Goal: Information Seeking & Learning: Learn about a topic

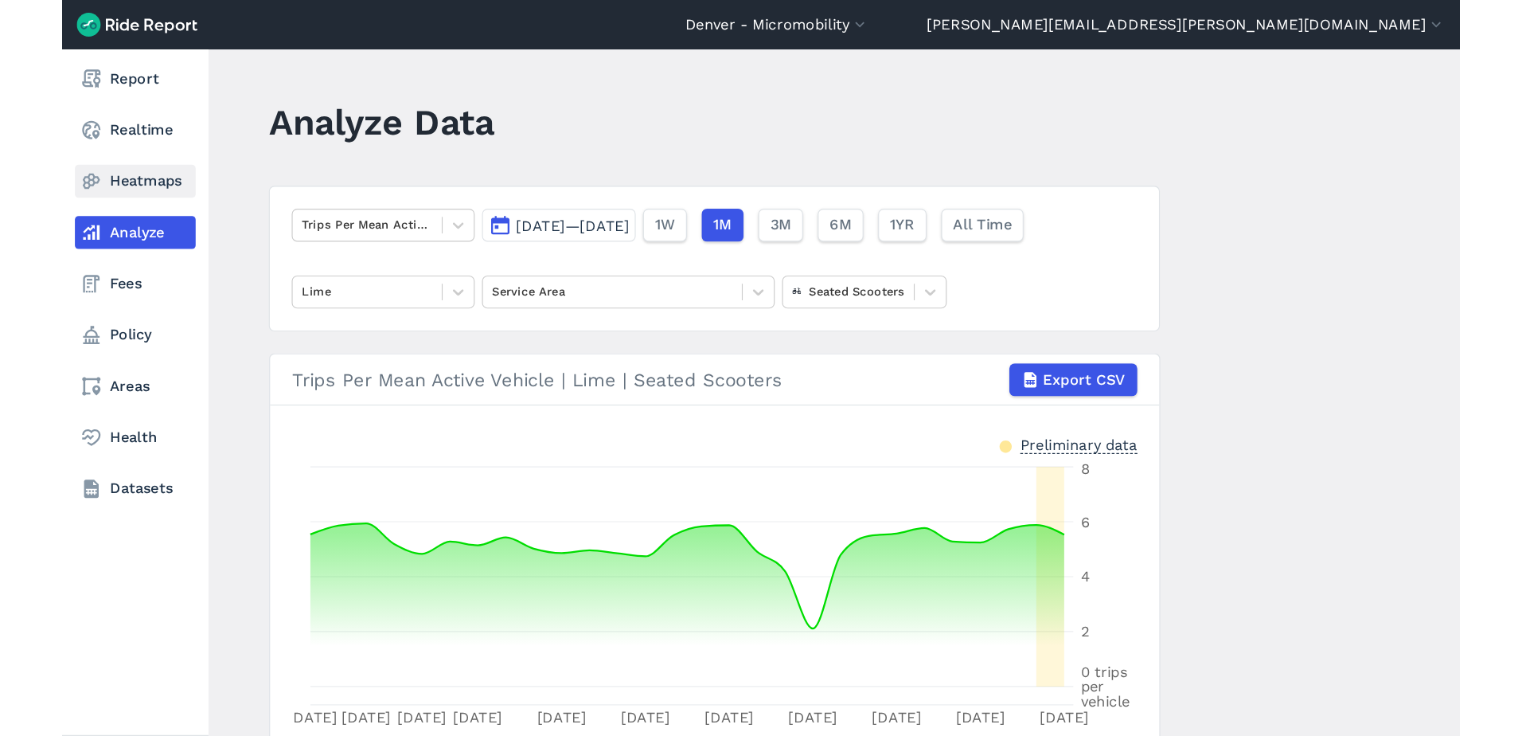
scroll to position [117, 0]
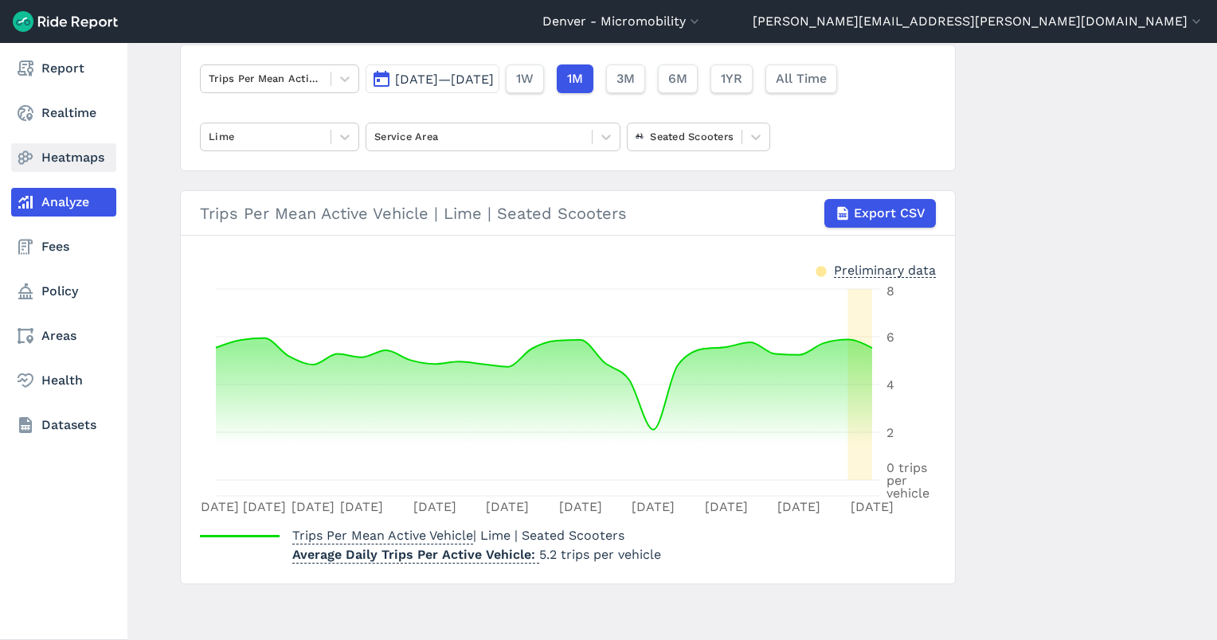
click at [61, 166] on link "Heatmaps" at bounding box center [63, 157] width 105 height 29
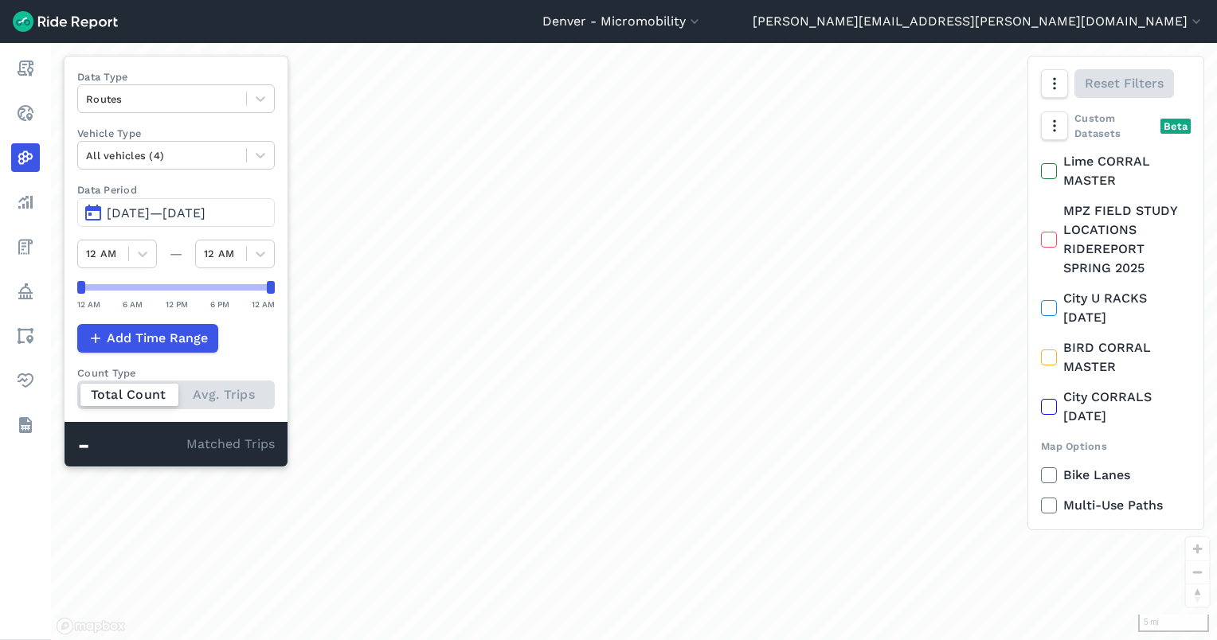
click at [156, 205] on span "[DATE]—[DATE]" at bounding box center [156, 212] width 99 height 15
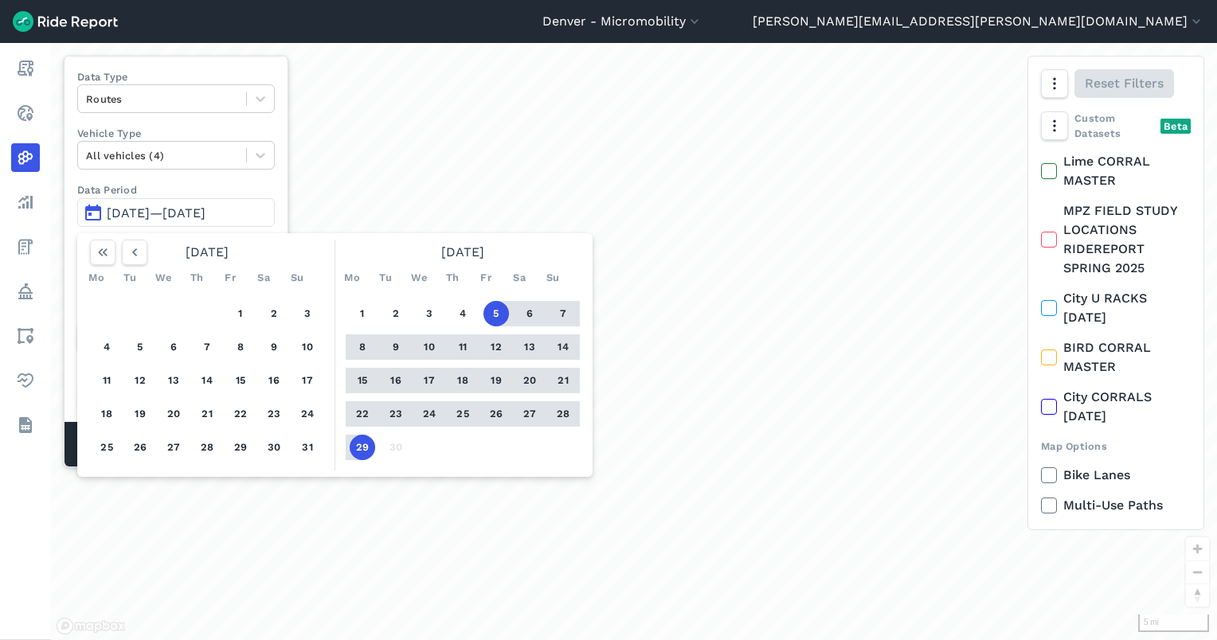
click at [358, 446] on button "29" at bounding box center [362, 447] width 25 height 25
click at [365, 326] on div "1 2 3 4 5 6 7 8 9 10 11 12 13 14 15 16 17 18 19 20 21 22 23 24 25 26 27 28 29 30" at bounding box center [462, 381] width 247 height 180
click at [146, 93] on div at bounding box center [162, 99] width 152 height 18
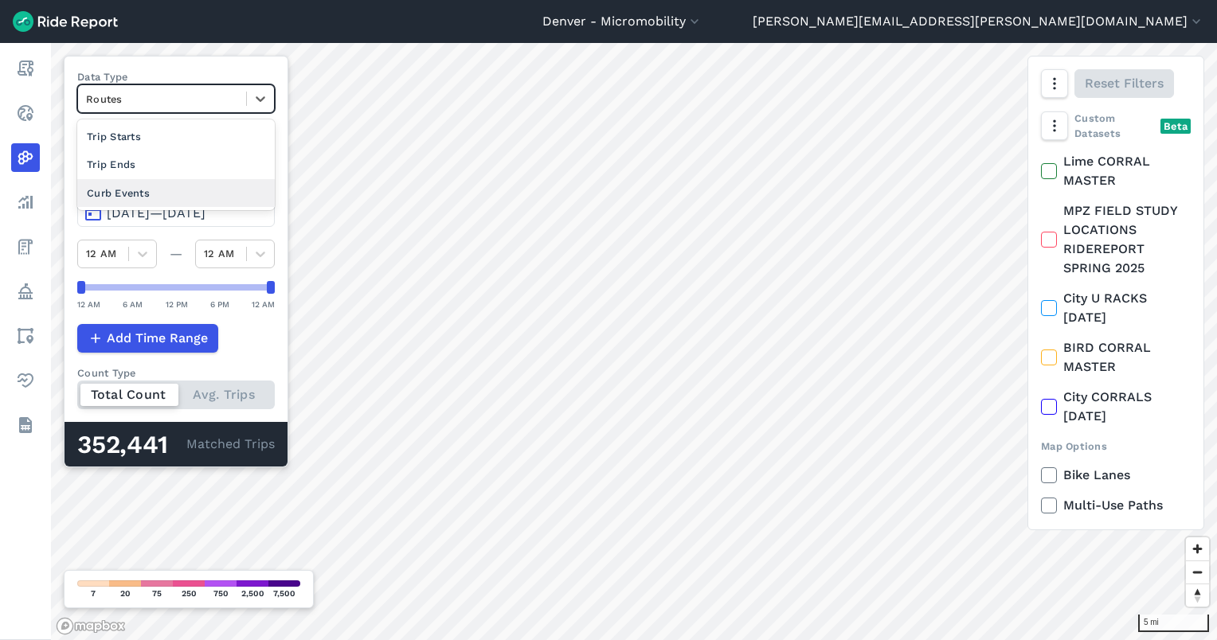
click at [165, 184] on div "Curb Events" at bounding box center [175, 193] width 197 height 28
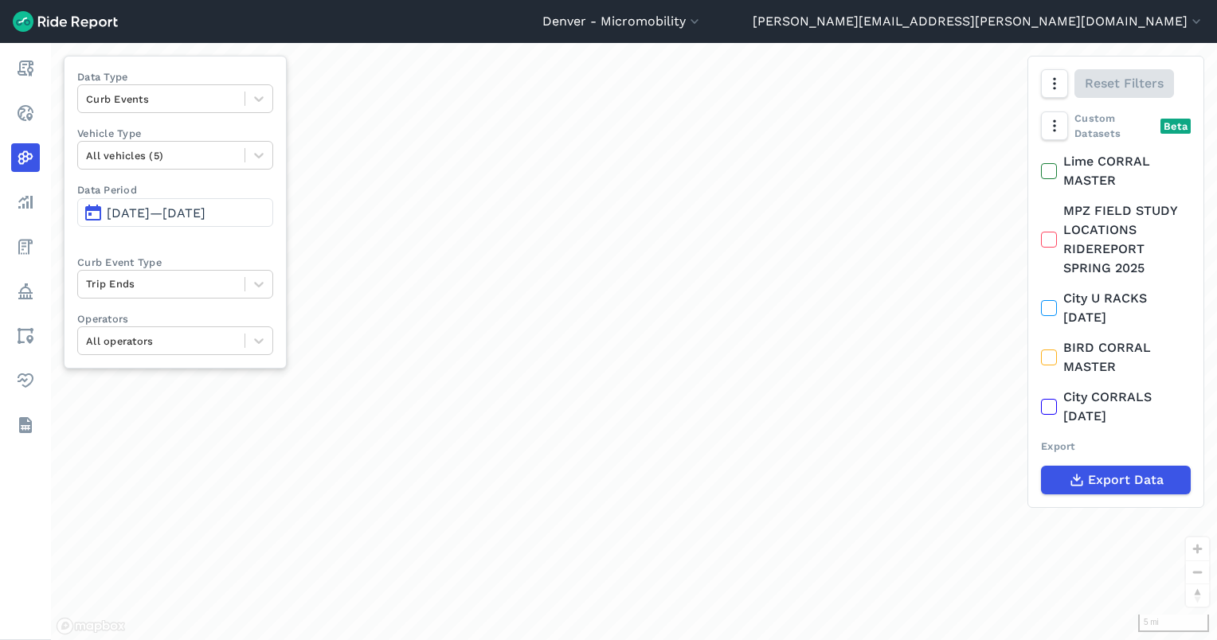
click at [178, 207] on span "[DATE]—[DATE]" at bounding box center [156, 212] width 99 height 15
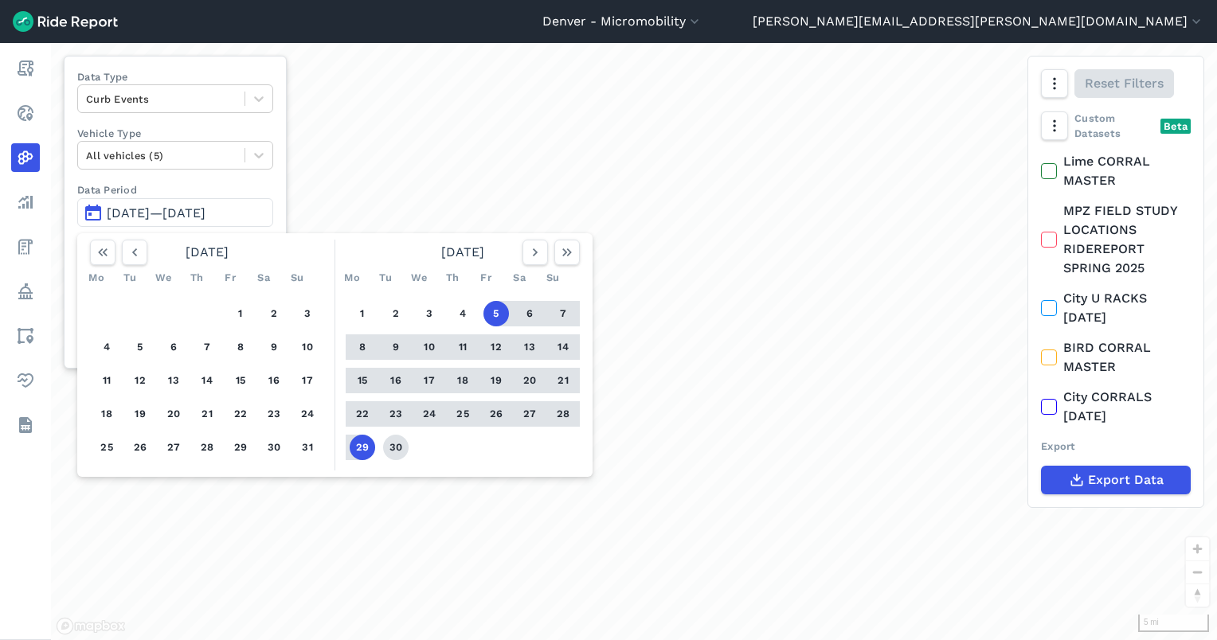
click at [395, 449] on button "30" at bounding box center [395, 447] width 25 height 25
click at [357, 312] on button "1" at bounding box center [362, 313] width 25 height 25
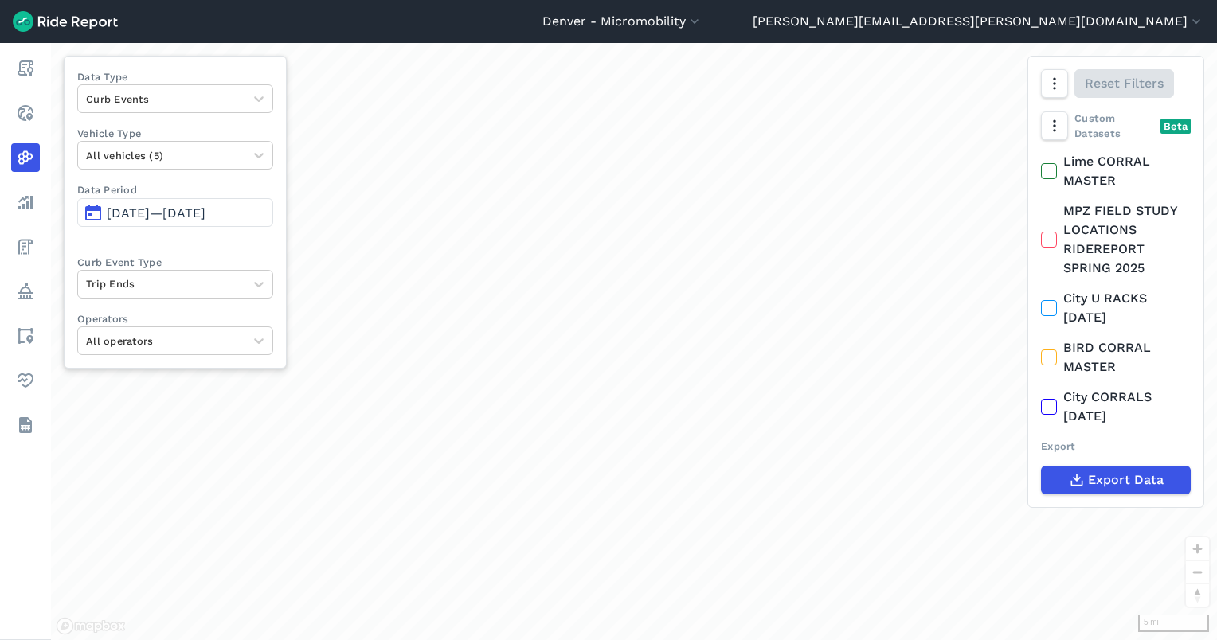
click at [1049, 105] on div "Reset Filters" at bounding box center [1115, 84] width 175 height 54
click at [1051, 127] on icon "button" at bounding box center [1053, 126] width 16 height 16
click at [1089, 230] on label "Heatmap" at bounding box center [1098, 225] width 95 height 33
click at [1051, 164] on input "Heatmap" at bounding box center [1051, 159] width 0 height 10
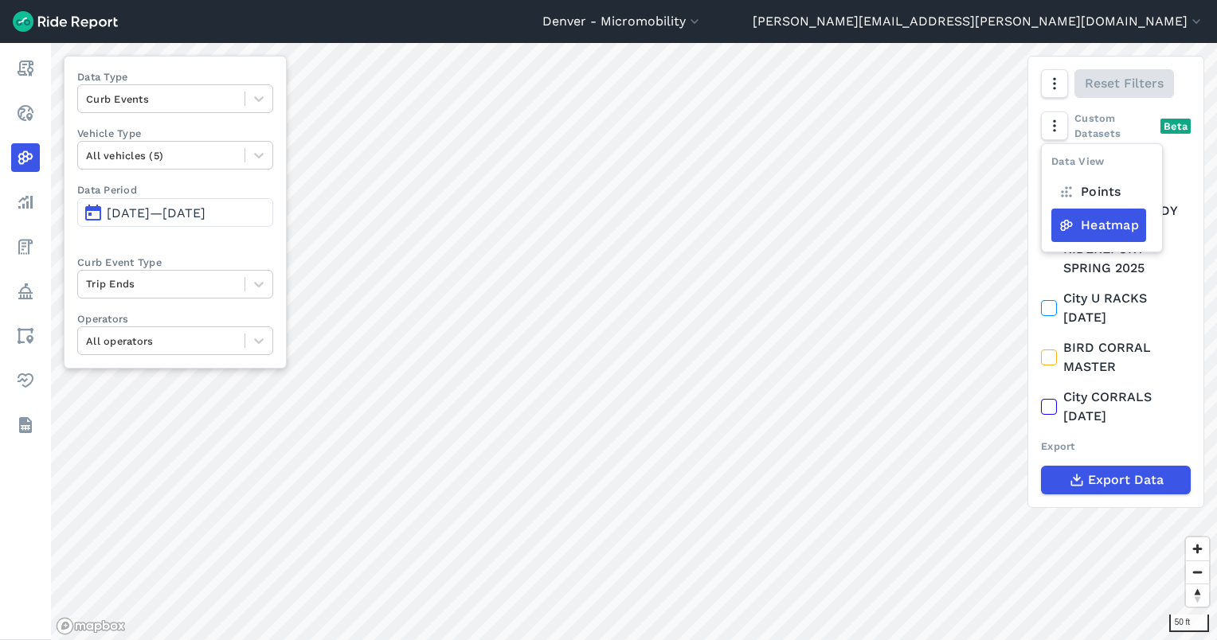
click at [1095, 223] on label "Heatmap" at bounding box center [1098, 225] width 95 height 33
click at [1051, 164] on input "Heatmap" at bounding box center [1051, 159] width 0 height 10
click at [1060, 94] on button "button" at bounding box center [1053, 83] width 27 height 29
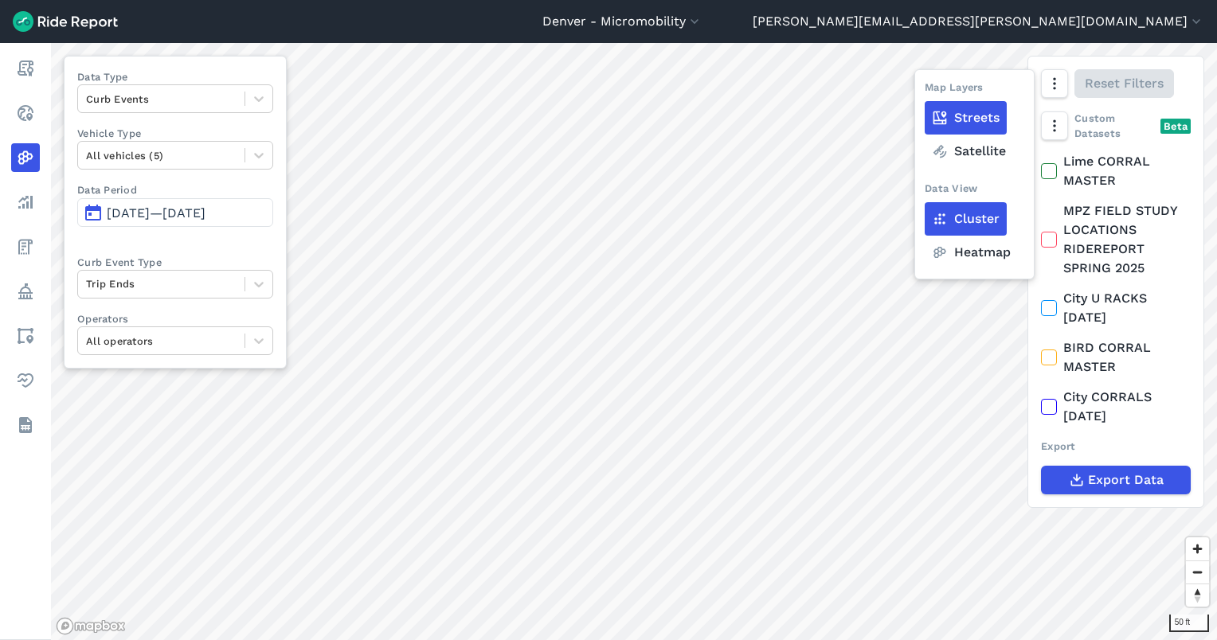
click at [974, 261] on label "Heatmap" at bounding box center [970, 252] width 93 height 33
click at [924, 90] on input "Heatmap" at bounding box center [924, 85] width 0 height 10
click at [973, 153] on label "Satellite" at bounding box center [968, 151] width 88 height 33
click at [924, 90] on input "Satellite" at bounding box center [924, 85] width 0 height 10
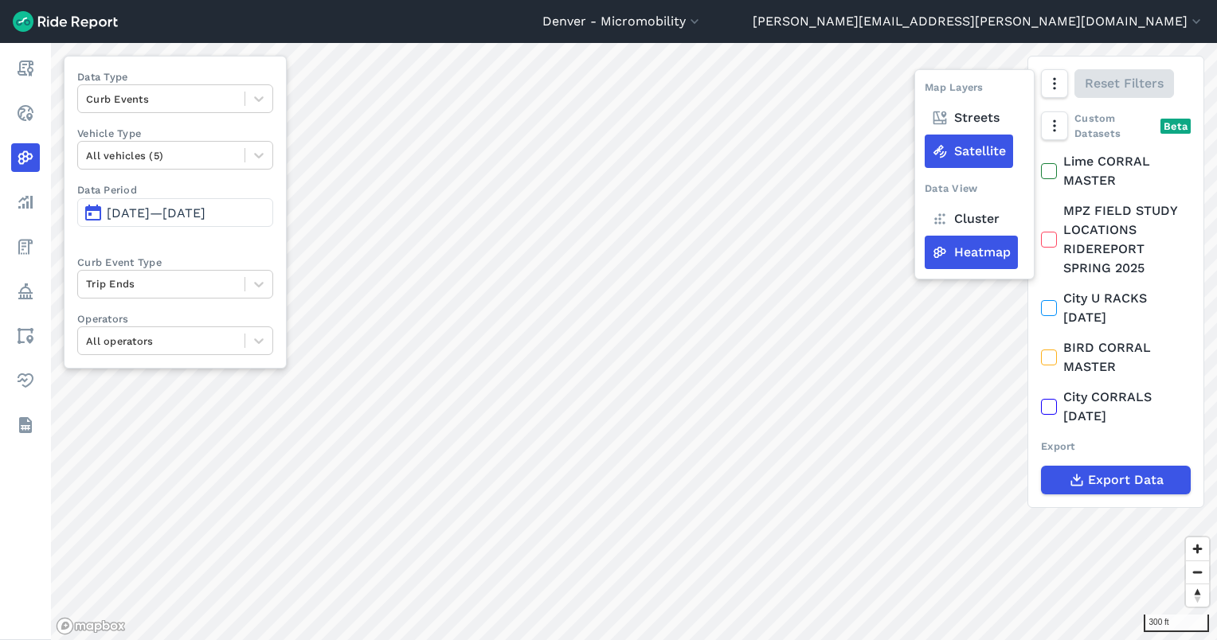
click at [954, 115] on label "Streets" at bounding box center [965, 117] width 82 height 33
click at [924, 90] on input "Streets" at bounding box center [924, 85] width 0 height 10
click at [943, 143] on icon at bounding box center [940, 151] width 16 height 16
click at [924, 90] on input "Satellite" at bounding box center [924, 85] width 0 height 10
click at [955, 124] on label "Streets" at bounding box center [965, 117] width 82 height 33
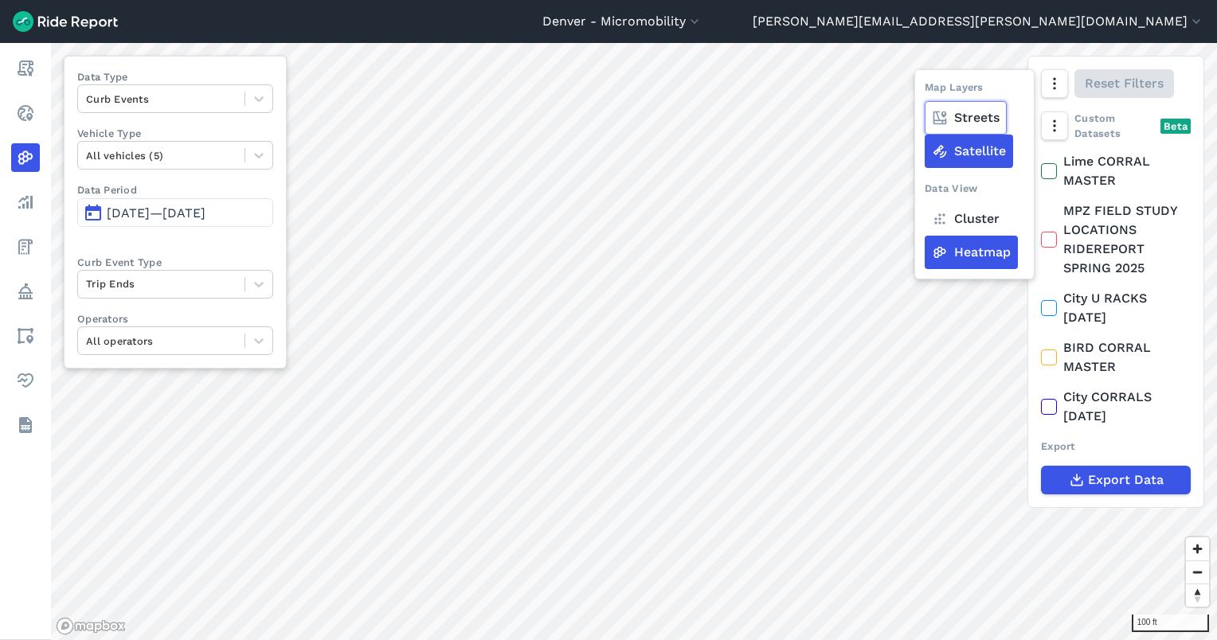
click at [924, 90] on input "Streets" at bounding box center [924, 85] width 0 height 10
click at [1045, 239] on icon at bounding box center [1048, 240] width 14 height 16
click at [1041, 212] on input "MPZ FIELD STUDY LOCATIONS RIDEREPORT SPRING 2025" at bounding box center [1041, 206] width 0 height 10
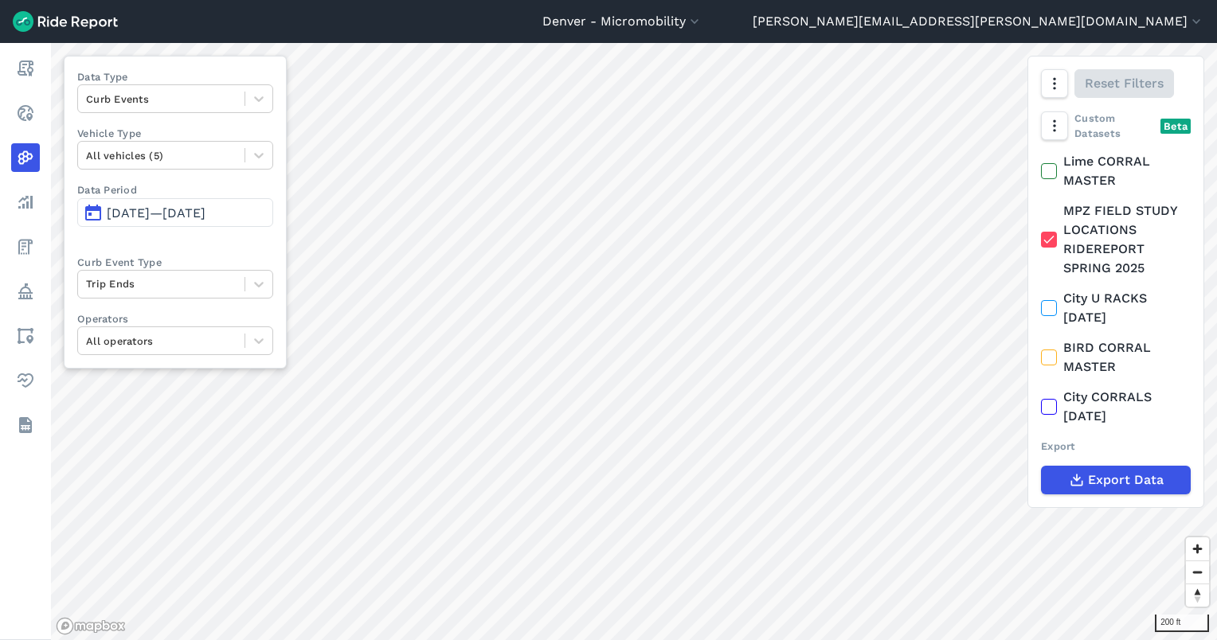
click at [1055, 237] on icon at bounding box center [1048, 240] width 14 height 16
click at [1041, 212] on input "MPZ FIELD STUDY LOCATIONS RIDEREPORT SPRING 2025" at bounding box center [1041, 206] width 0 height 10
click at [1048, 404] on icon at bounding box center [1048, 407] width 14 height 16
click at [1041, 398] on input "City CORRALS [DATE]" at bounding box center [1041, 393] width 0 height 10
click at [1048, 404] on icon at bounding box center [1048, 407] width 14 height 16
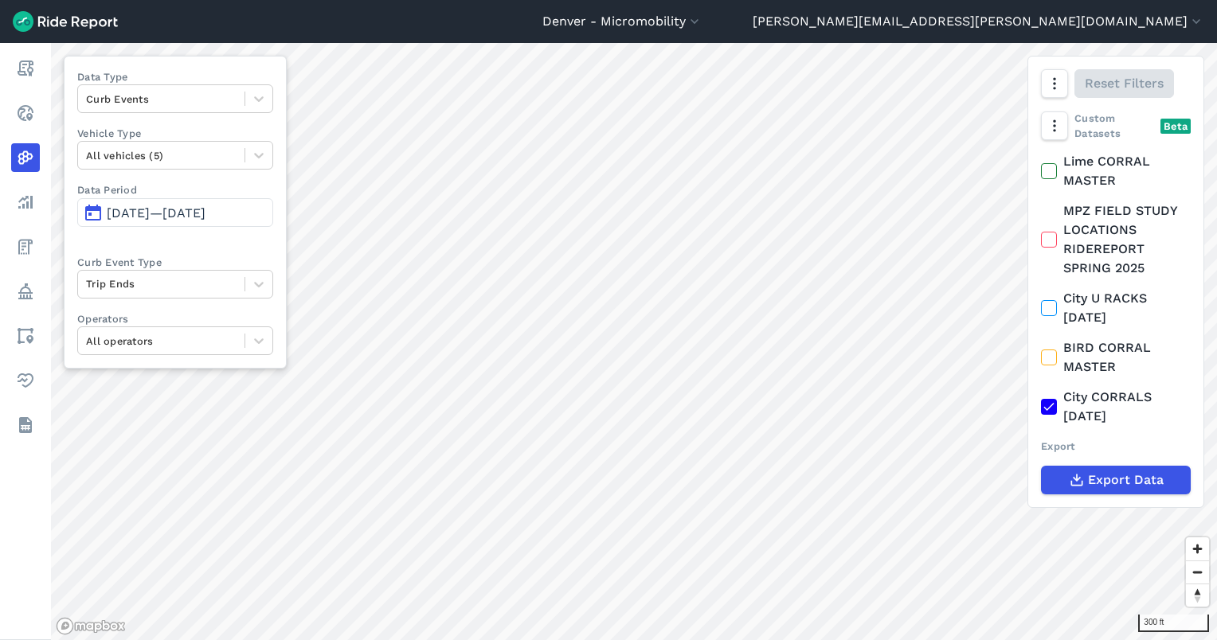
click at [1041, 398] on input "City CORRALS [DATE]" at bounding box center [1041, 393] width 0 height 10
click at [1048, 404] on icon at bounding box center [1048, 407] width 14 height 16
click at [1041, 398] on input "City CORRALS [DATE]" at bounding box center [1041, 393] width 0 height 10
click at [1048, 404] on icon at bounding box center [1048, 407] width 14 height 16
click at [1041, 398] on input "City CORRALS [DATE]" at bounding box center [1041, 393] width 0 height 10
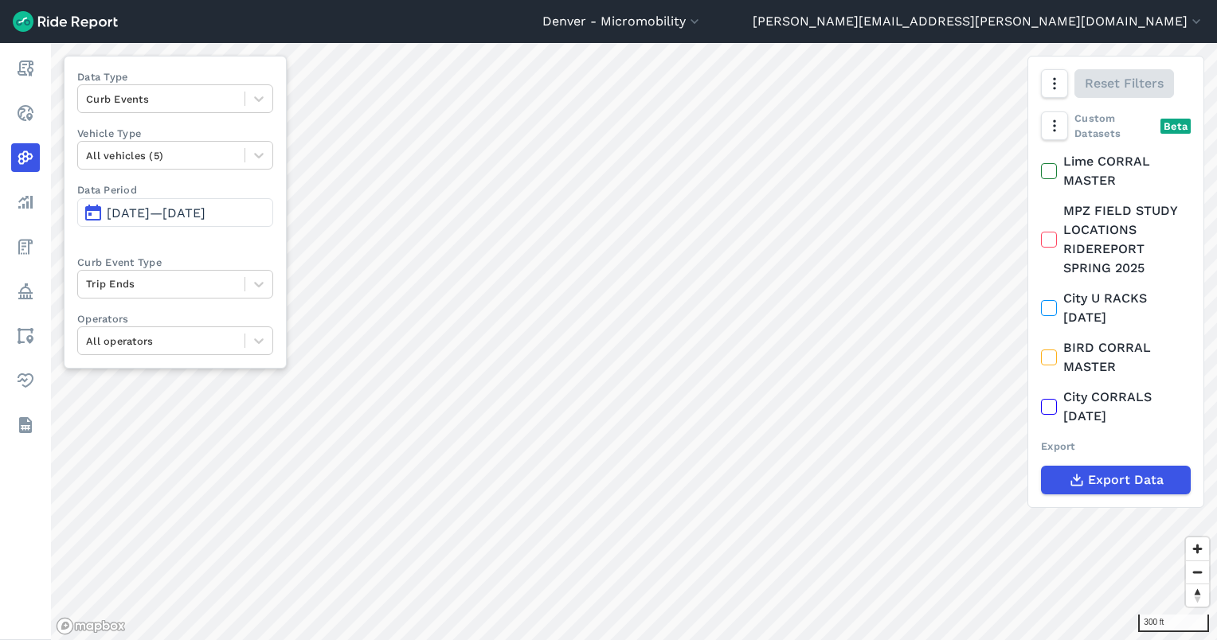
click at [1037, 127] on div "Custom Datasets Beta Lime CORRAL MASTER MPZ FIELD STUDY LOCATIONS RIDEREPORT SP…" at bounding box center [1115, 309] width 175 height 396
click at [1047, 127] on icon "button" at bounding box center [1053, 126] width 16 height 16
drag, startPoint x: 1077, startPoint y: 194, endPoint x: 1068, endPoint y: 253, distance: 59.7
click at [1078, 195] on label "Points" at bounding box center [1089, 191] width 77 height 33
click at [1051, 164] on input "Points" at bounding box center [1051, 159] width 0 height 10
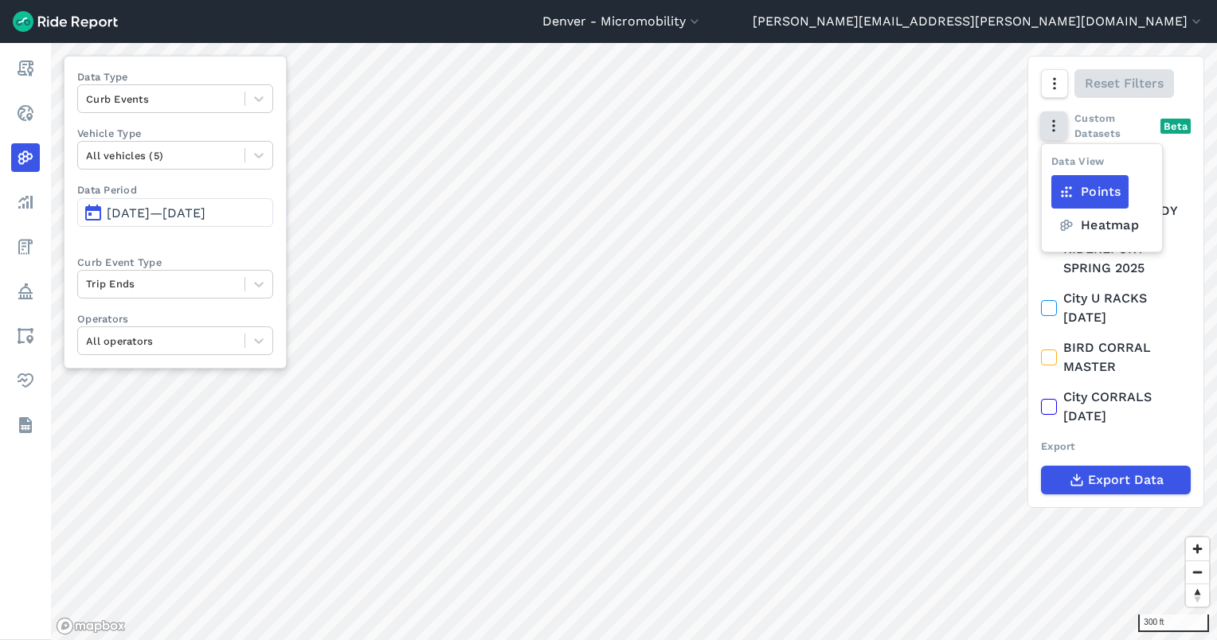
click at [1065, 125] on button "button" at bounding box center [1053, 125] width 27 height 29
click at [1067, 231] on label "MPZ FIELD STUDY LOCATIONS RIDEREPORT SPRING 2025" at bounding box center [1116, 239] width 150 height 76
click at [1041, 212] on input "MPZ FIELD STUDY LOCATIONS RIDEREPORT SPRING 2025" at bounding box center [1041, 206] width 0 height 10
click at [1045, 245] on icon at bounding box center [1048, 240] width 14 height 16
click at [1041, 212] on input "MPZ FIELD STUDY LOCATIONS RIDEREPORT SPRING 2025" at bounding box center [1041, 206] width 0 height 10
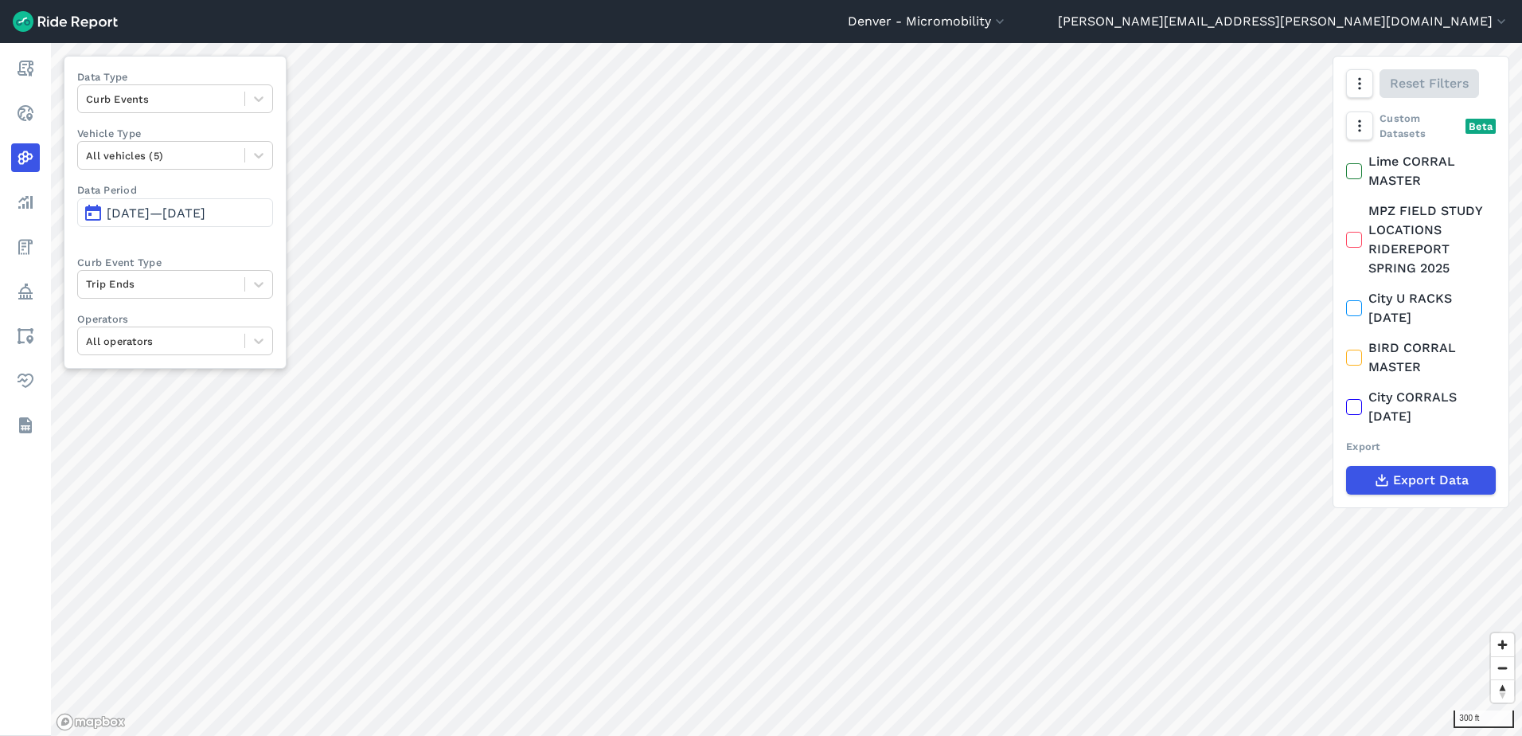
click at [167, 209] on span "[DATE]—[DATE]" at bounding box center [156, 212] width 99 height 15
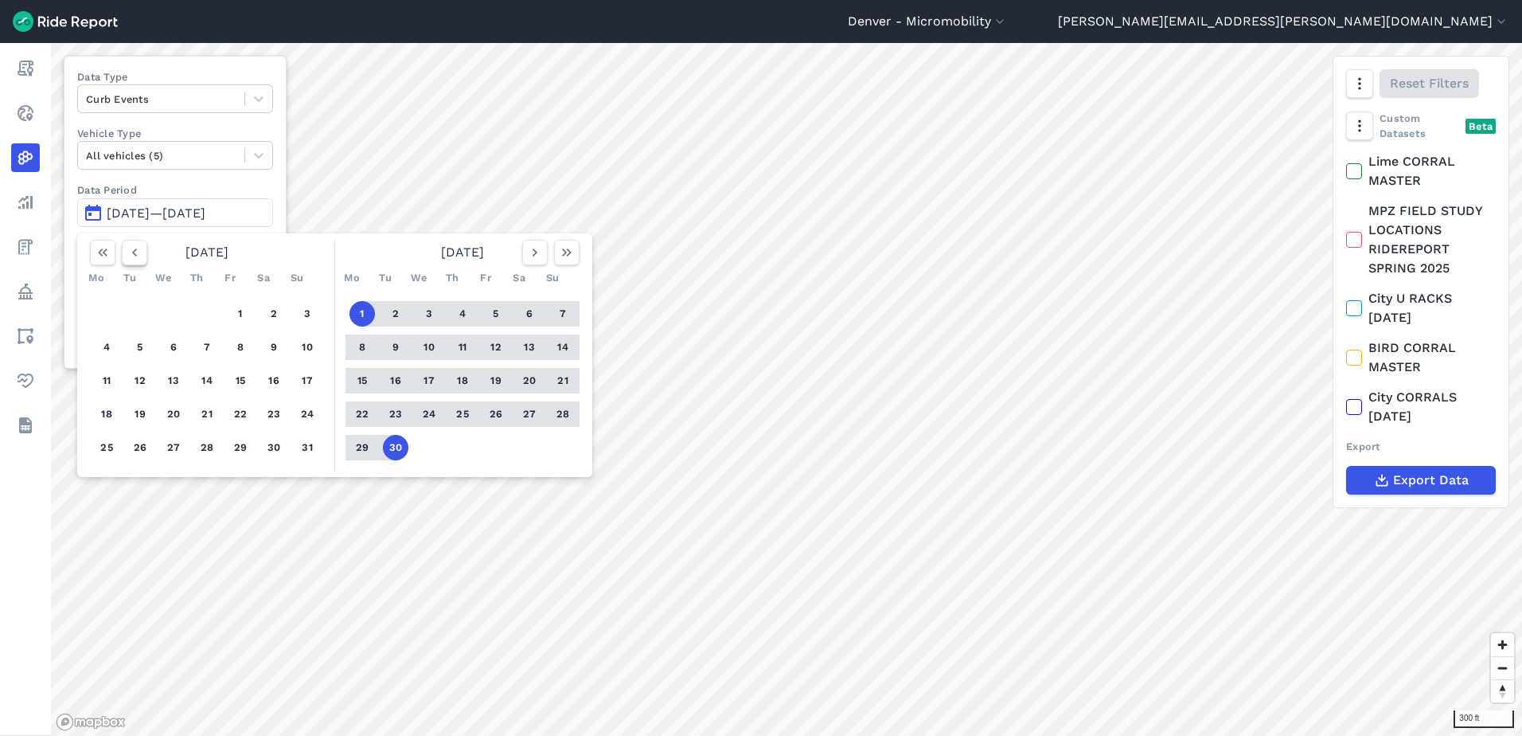
click at [138, 254] on icon "button" at bounding box center [135, 252] width 16 height 16
click at [137, 253] on icon "button" at bounding box center [135, 252] width 16 height 16
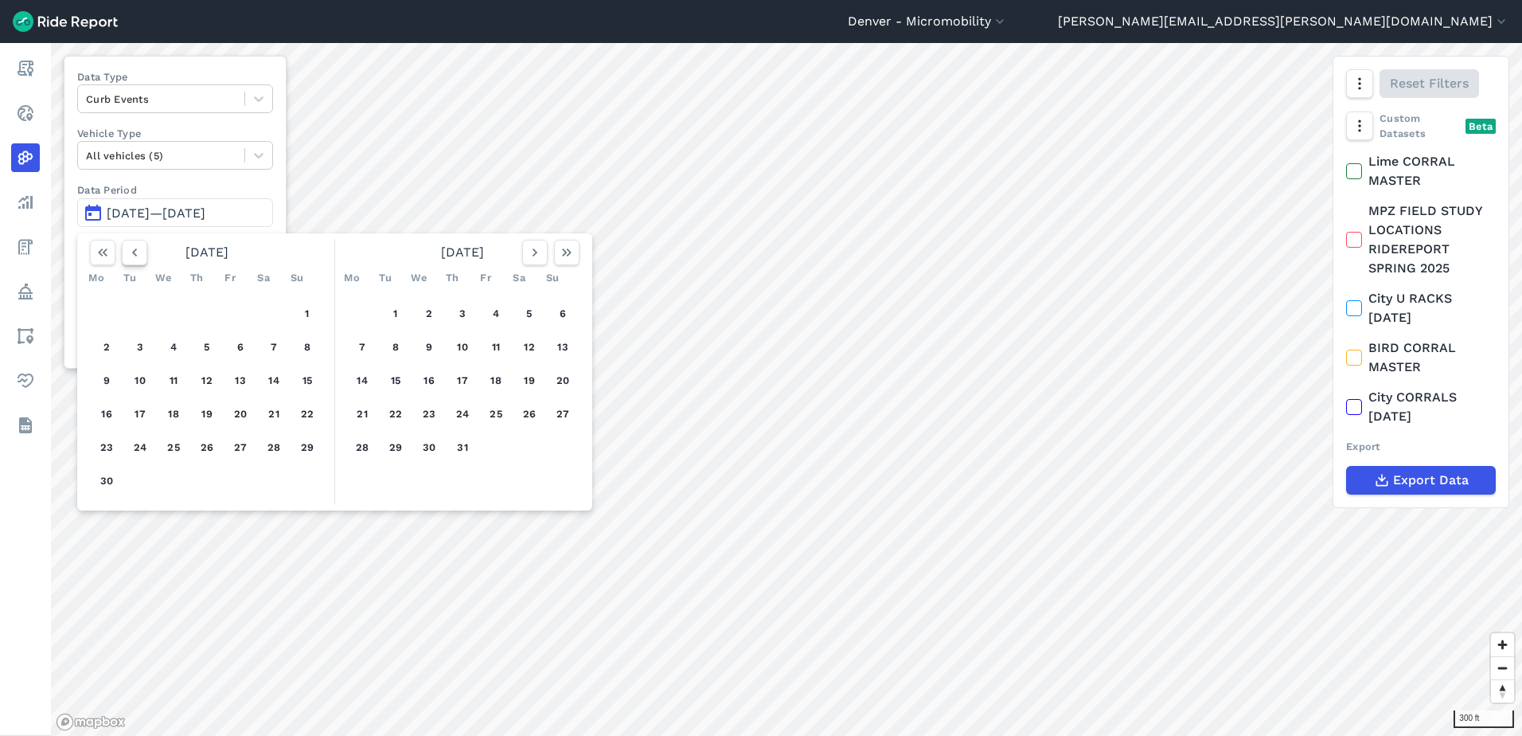
click at [137, 253] on icon "button" at bounding box center [135, 252] width 16 height 16
click at [136, 252] on icon "button" at bounding box center [135, 252] width 16 height 16
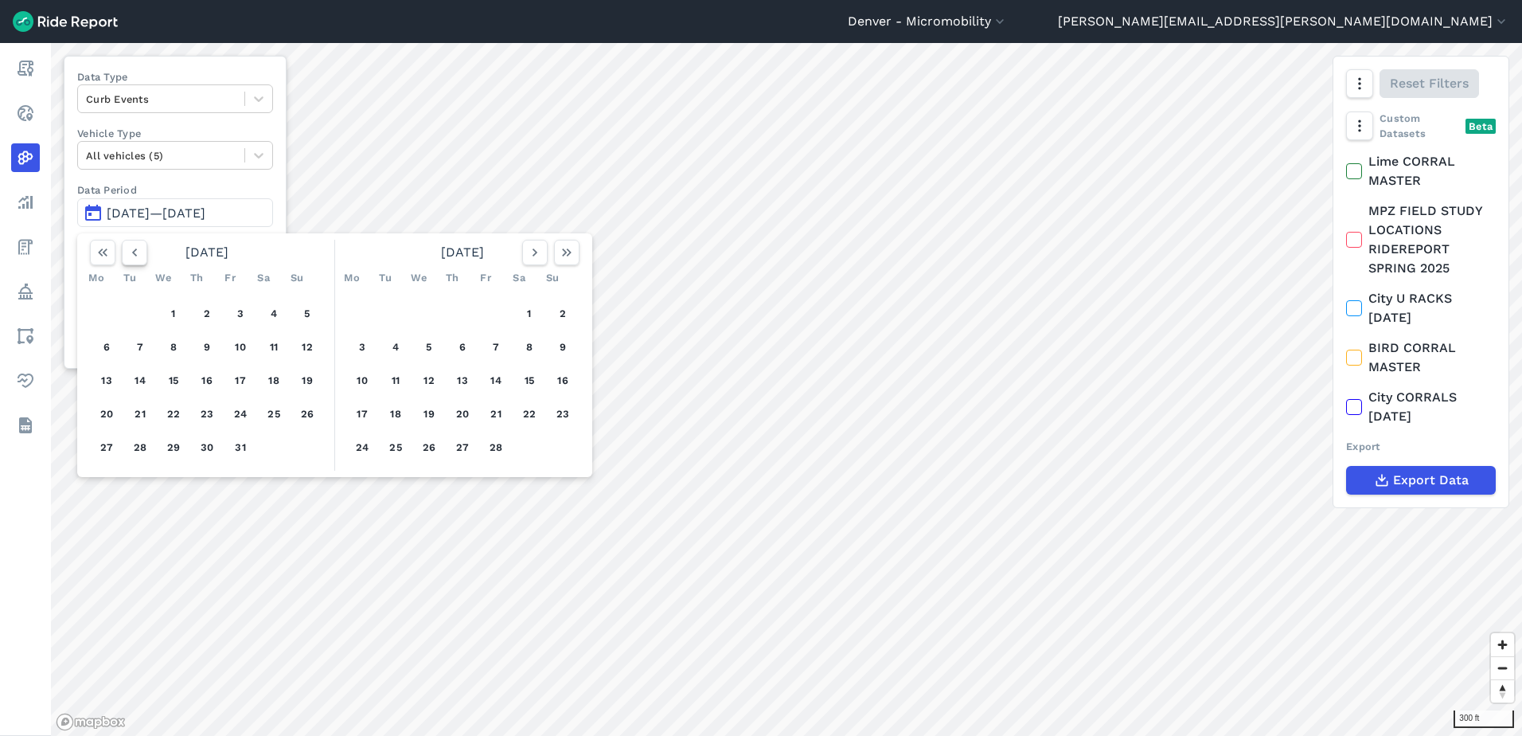
click at [136, 252] on icon "button" at bounding box center [135, 252] width 16 height 16
click at [135, 252] on icon "button" at bounding box center [135, 252] width 16 height 16
drag, startPoint x: 299, startPoint y: 309, endPoint x: 219, endPoint y: 367, distance: 99.2
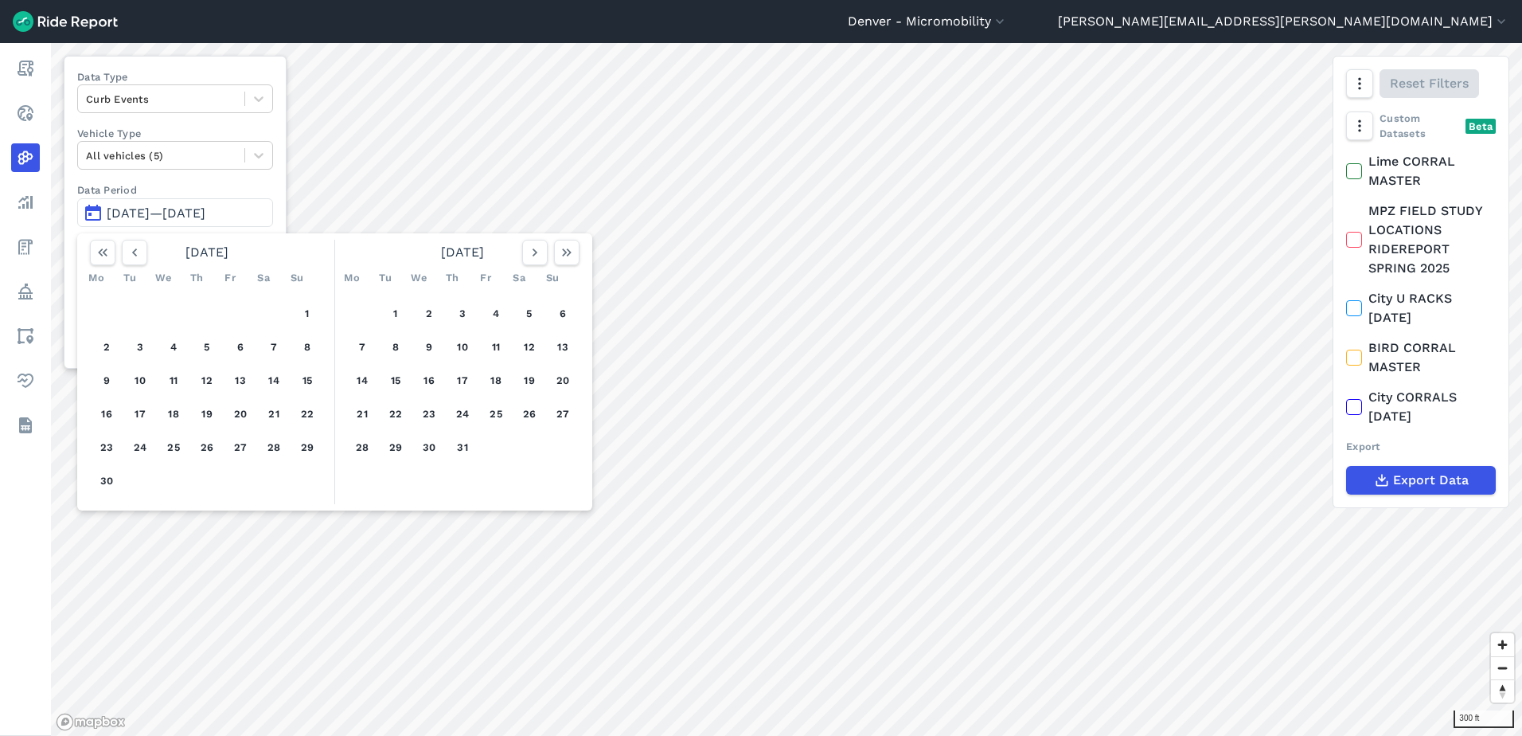
click at [295, 307] on div "1 2 3 4 5 6 7 8 9 10 11 12 13 14 15 16 17 18 19 20 21 22 23 24 25 26 27 28 29 30" at bounding box center [207, 397] width 247 height 213
click at [311, 313] on button "1" at bounding box center [307, 313] width 25 height 25
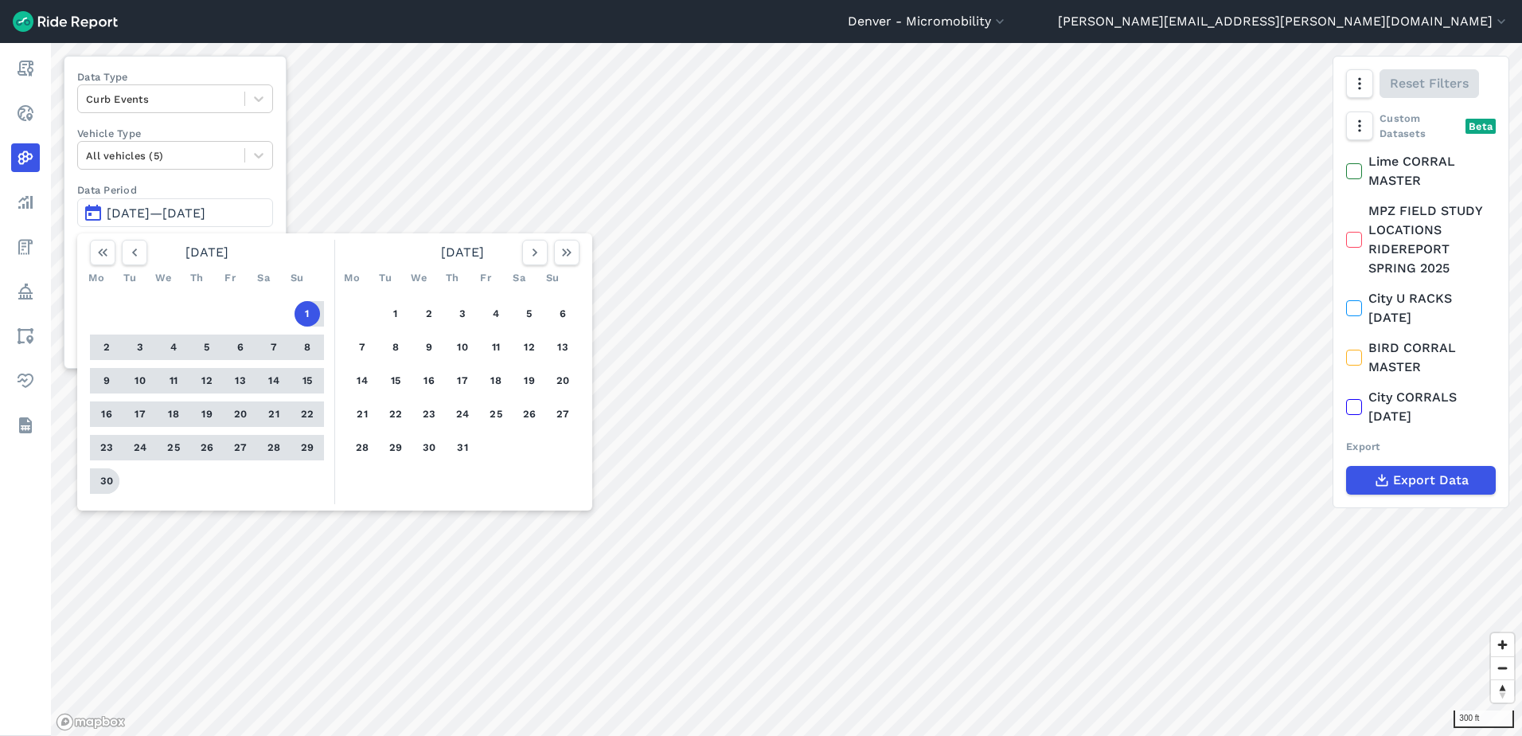
click at [109, 482] on button "30" at bounding box center [106, 480] width 25 height 25
